Goal: Transaction & Acquisition: Subscribe to service/newsletter

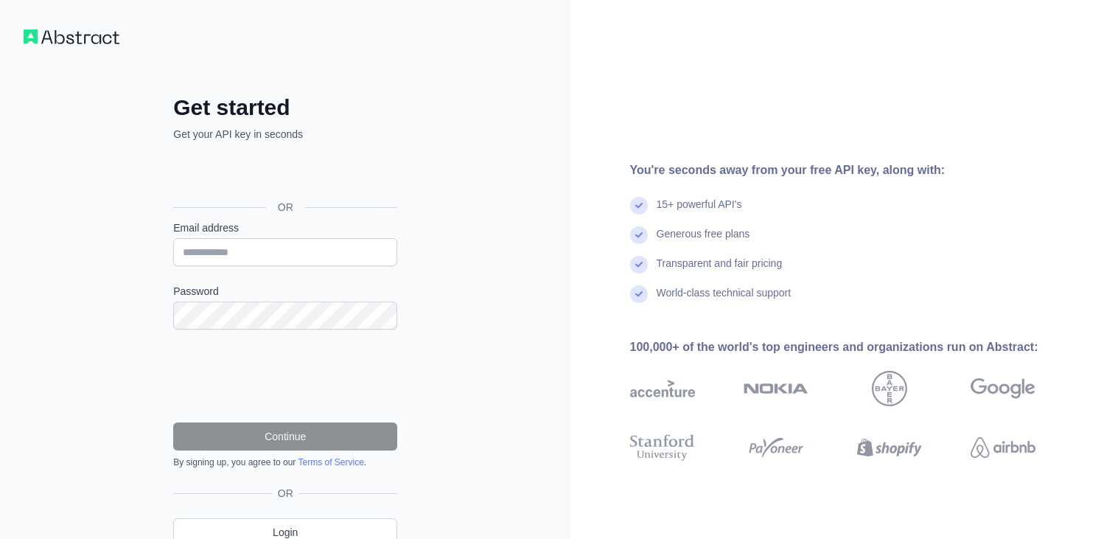
click at [197, 151] on div "OR" at bounding box center [285, 183] width 224 height 73
click at [216, 231] on label "Email address" at bounding box center [285, 227] width 224 height 15
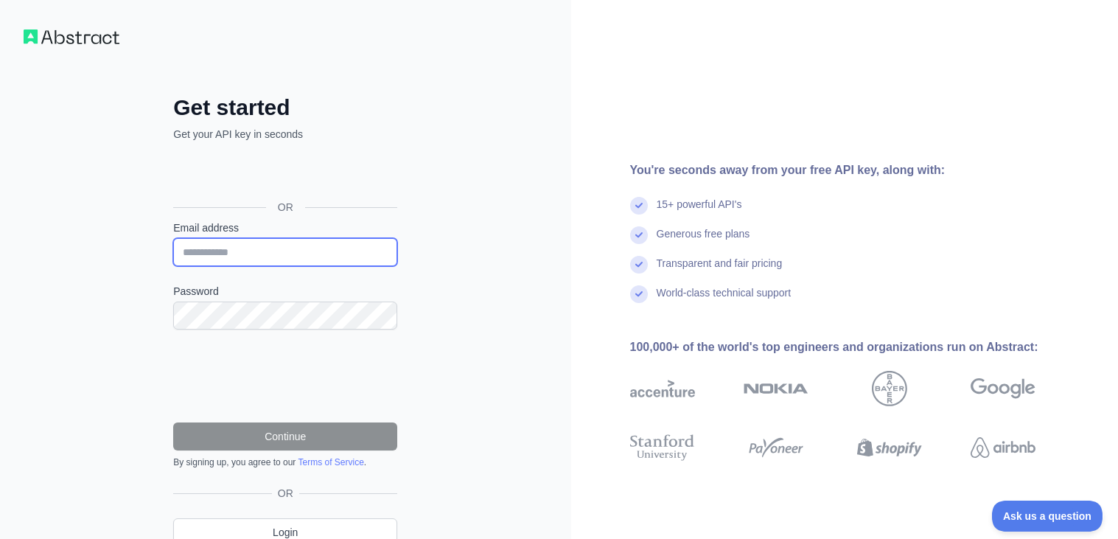
click at [216, 238] on input "Email address" at bounding box center [285, 252] width 224 height 28
click at [211, 231] on label "Email address" at bounding box center [285, 227] width 224 height 15
click at [211, 238] on input "Email address" at bounding box center [285, 252] width 224 height 28
click at [264, 259] on input "Email address" at bounding box center [285, 252] width 224 height 28
type input "**********"
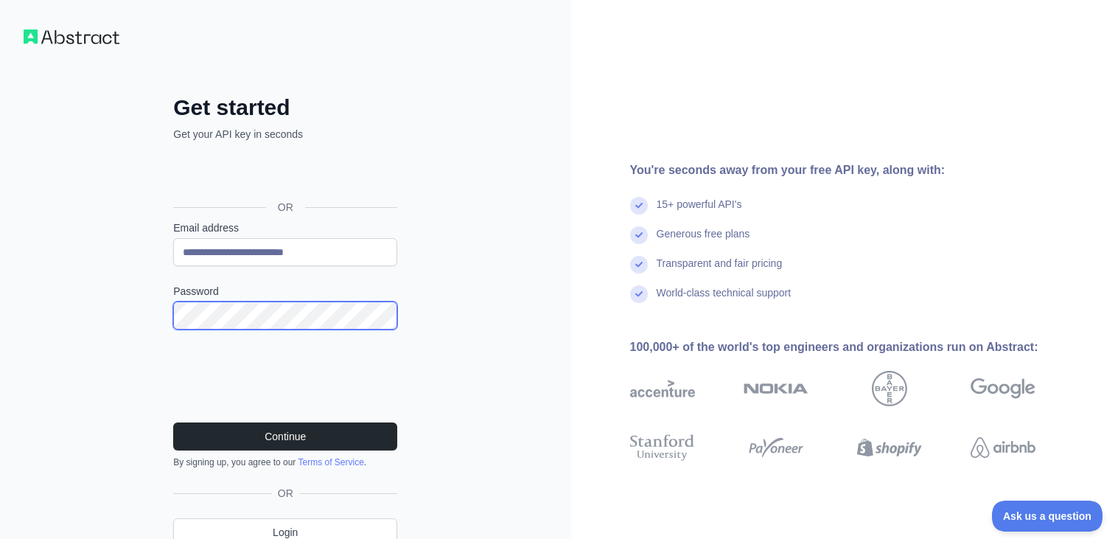
scroll to position [66, 0]
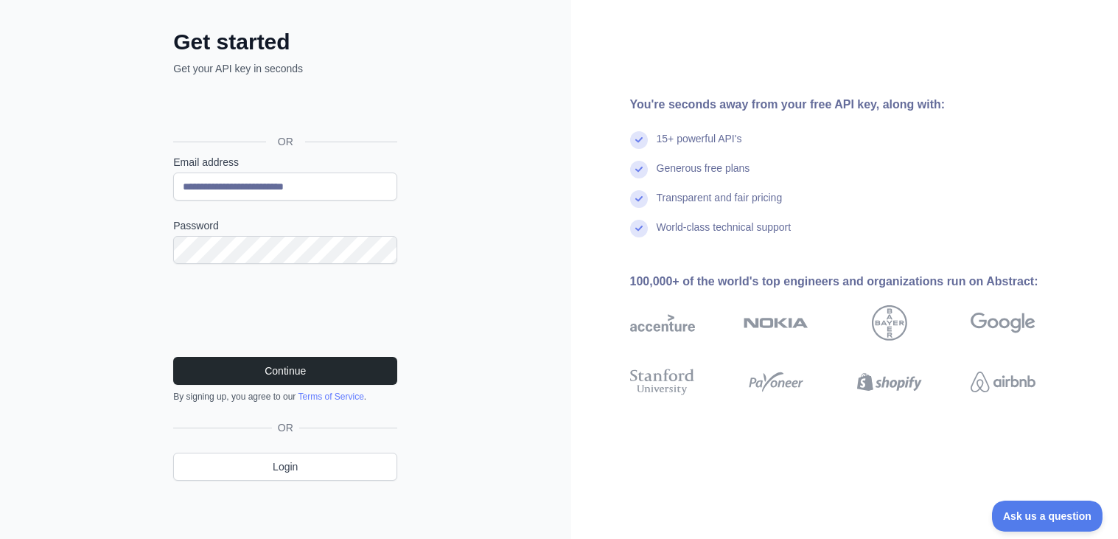
click at [194, 346] on form "**********" at bounding box center [285, 279] width 224 height 248
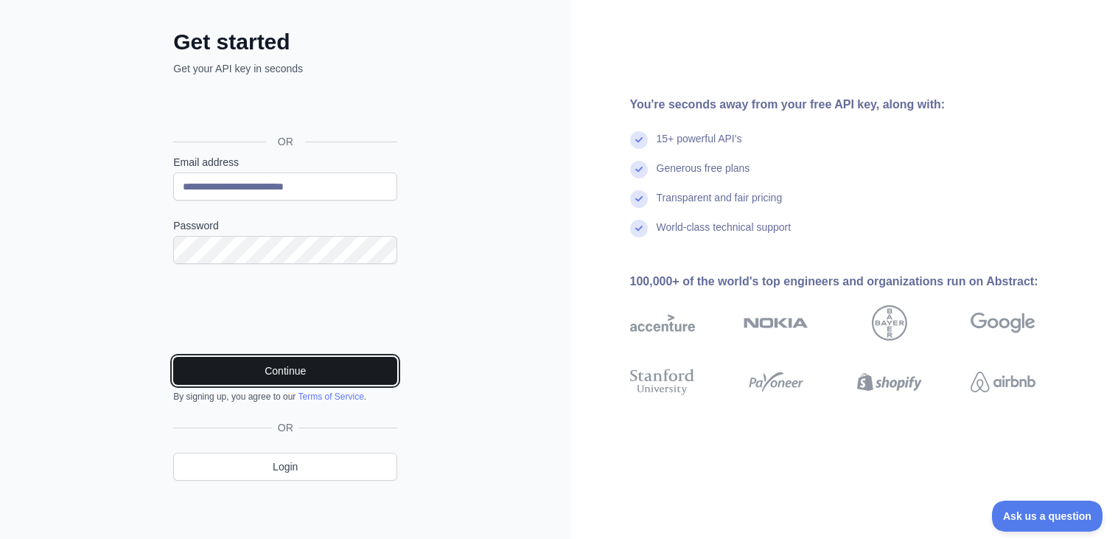
click at [196, 375] on button "Continue" at bounding box center [285, 371] width 224 height 28
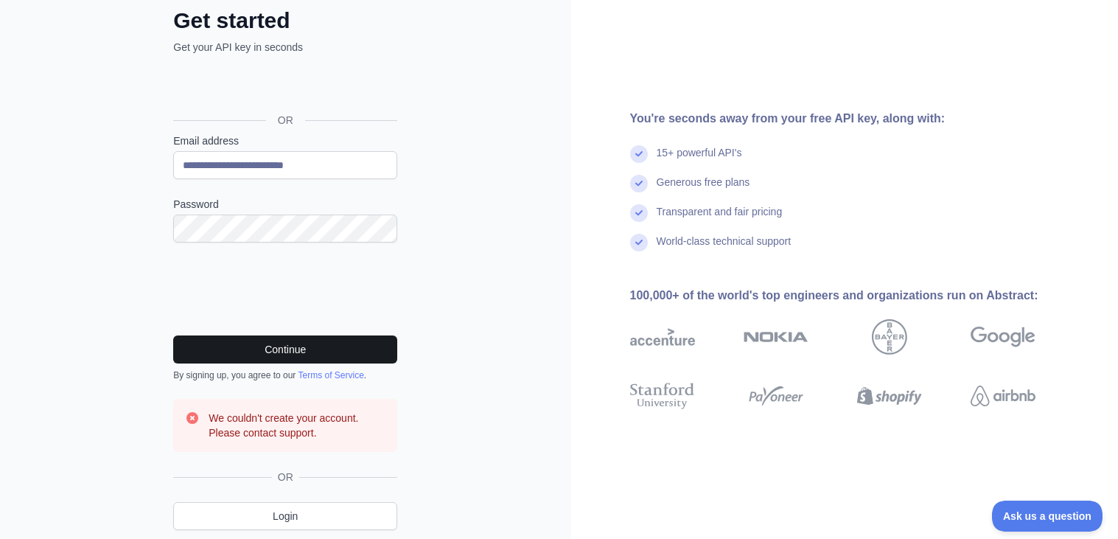
scroll to position [0, 0]
